Goal: Book appointment/travel/reservation

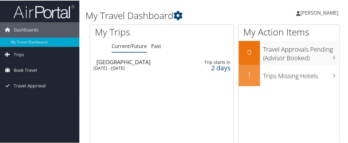
click at [214, 64] on div "2 days" at bounding box center [213, 66] width 33 height 5
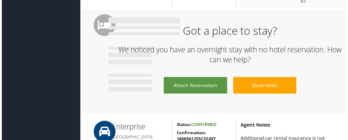
scroll to position [405, 0]
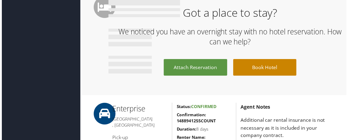
click at [256, 67] on link "Book Hotel" at bounding box center [266, 68] width 64 height 17
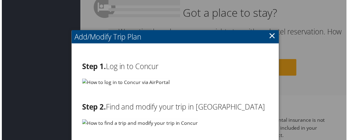
click at [135, 80] on img at bounding box center [125, 83] width 88 height 8
click at [274, 33] on link "×" at bounding box center [272, 36] width 7 height 12
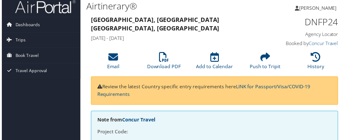
scroll to position [0, 0]
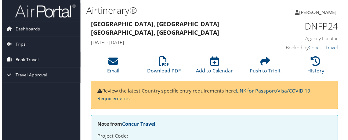
click at [26, 58] on span "Book Travel" at bounding box center [25, 60] width 23 height 15
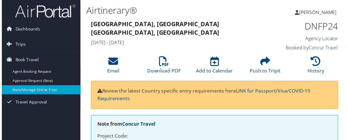
click at [28, 88] on link "Book/Manage Online Trips" at bounding box center [39, 90] width 79 height 9
